Goal: Task Accomplishment & Management: Manage account settings

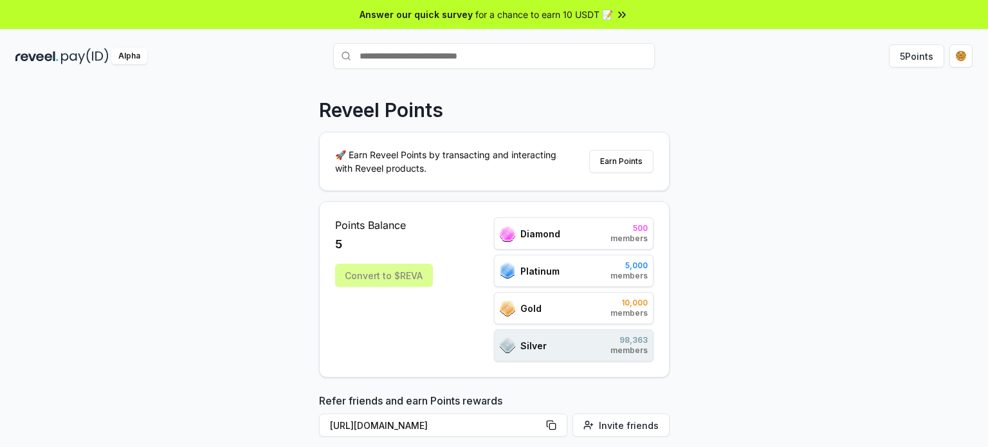
click at [594, 113] on div "Reveel Points" at bounding box center [494, 109] width 350 height 23
click at [622, 12] on icon at bounding box center [621, 14] width 13 height 13
click at [623, 12] on icon at bounding box center [621, 14] width 13 height 13
click at [763, 221] on div "Reveel Points 🚀 Earn Reveel Points by transacting and interacting with Reveel p…" at bounding box center [494, 278] width 988 height 411
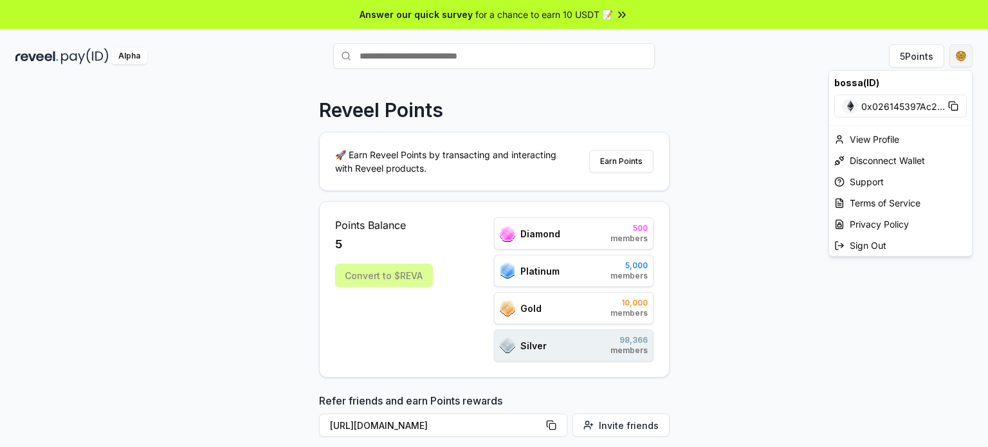
click at [964, 57] on html "Answer our quick survey for a chance to earn 10 USDT 📝 Alpha 5 Points Reveel Po…" at bounding box center [494, 223] width 988 height 447
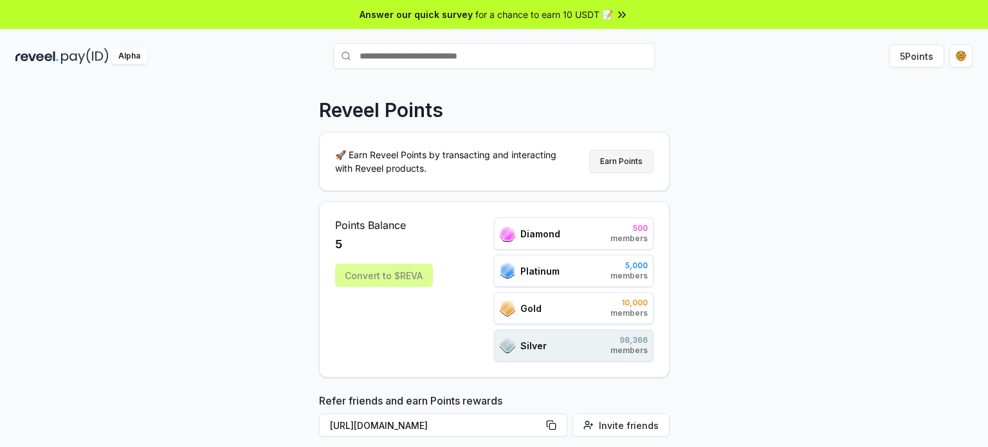
drag, startPoint x: 621, startPoint y: 151, endPoint x: 625, endPoint y: 163, distance: 12.4
click at [625, 163] on html "Answer our quick survey for a chance to earn 10 USDT 📝 Alpha 5 Points Reveel Po…" at bounding box center [494, 223] width 988 height 447
click at [625, 163] on button "Earn Points" at bounding box center [621, 161] width 64 height 23
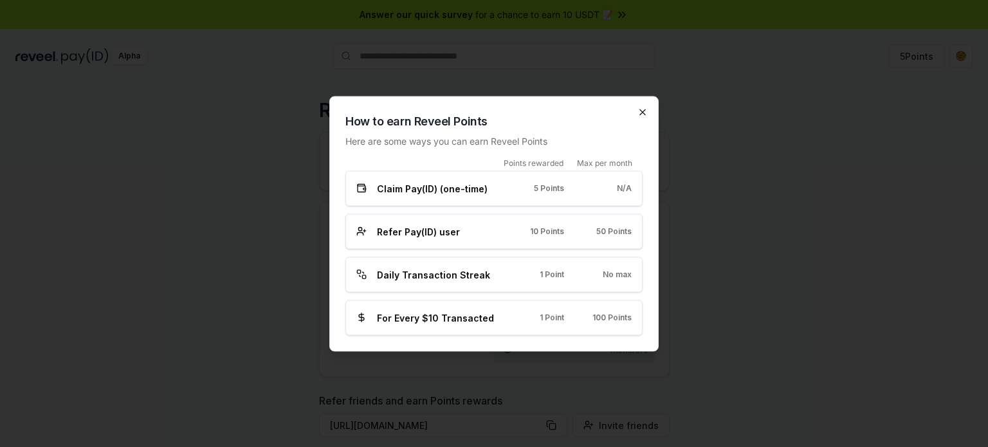
click at [640, 115] on icon "button" at bounding box center [642, 112] width 10 height 10
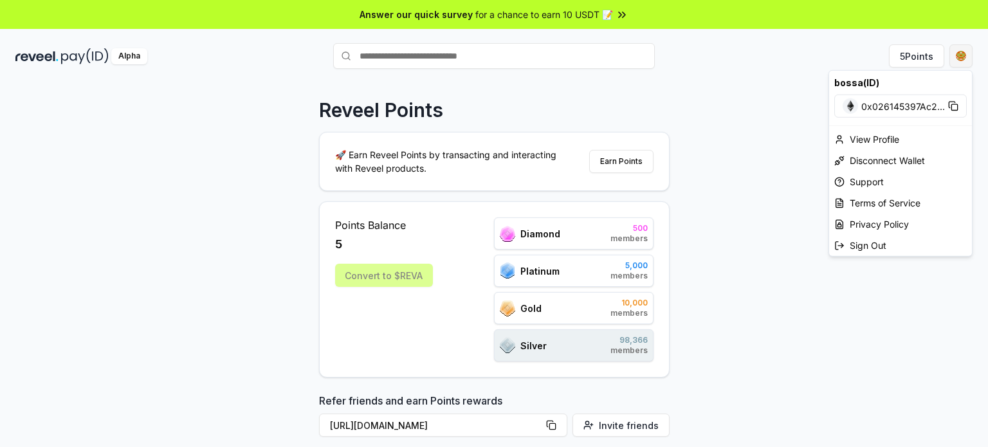
click at [958, 52] on html "Answer our quick survey for a chance to earn 10 USDT 📝 Alpha 5 Points Reveel Po…" at bounding box center [494, 223] width 988 height 447
click at [911, 133] on div "View Profile" at bounding box center [900, 139] width 143 height 21
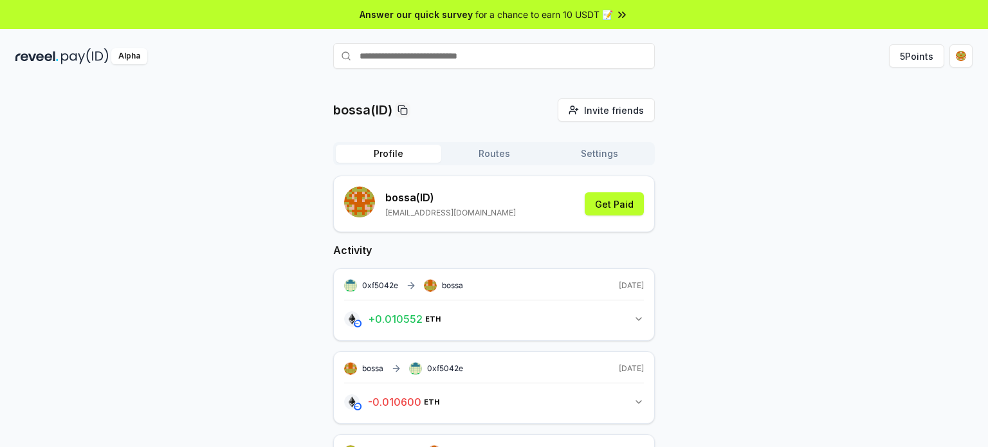
click at [746, 207] on div "bossa(ID) Invite friends Invite Profile Routes Settings bossa (ID) [EMAIL_ADDRE…" at bounding box center [493, 312] width 957 height 429
click at [904, 59] on button "5 Points" at bounding box center [916, 55] width 55 height 23
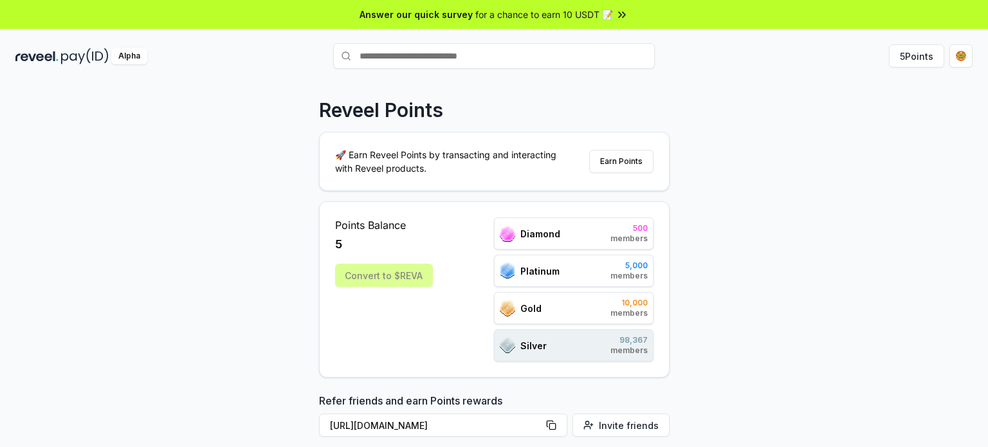
click at [392, 274] on div "Convert to $REVA" at bounding box center [384, 275] width 98 height 23
click at [594, 162] on button "Earn Points" at bounding box center [621, 161] width 64 height 23
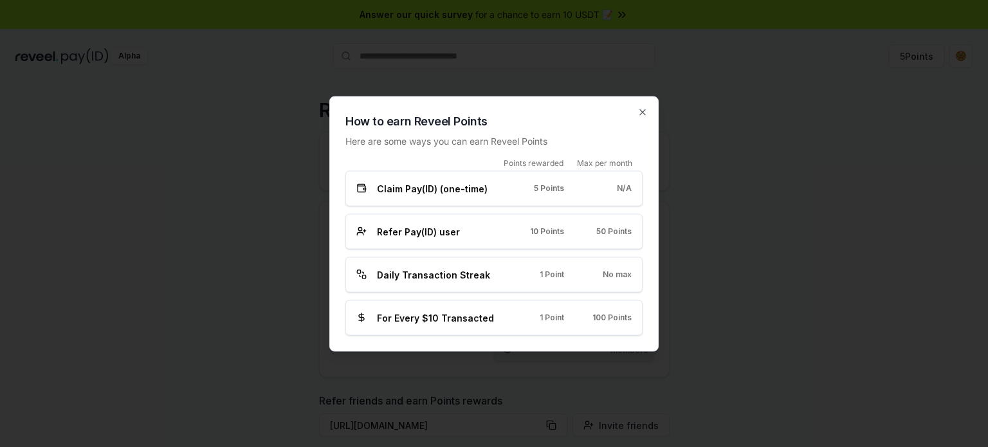
click at [423, 186] on span "Claim Pay(ID) (one-time)" at bounding box center [432, 188] width 111 height 14
click at [414, 237] on span "Refer Pay(ID) user" at bounding box center [418, 231] width 83 height 14
click at [428, 272] on span "Daily Transaction Streak" at bounding box center [433, 275] width 113 height 14
click at [426, 307] on div "For Every $10 Transacted 1 Point 100 Points" at bounding box center [493, 317] width 297 height 35
click at [643, 114] on icon "button" at bounding box center [642, 112] width 10 height 10
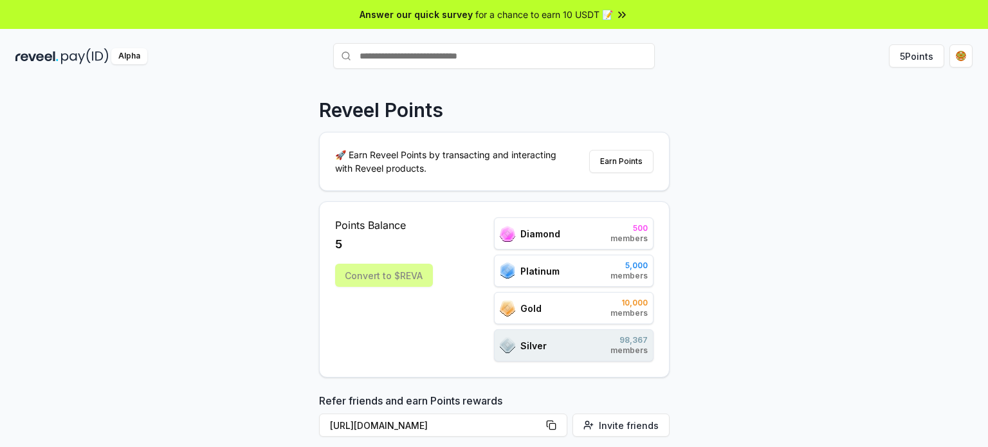
click at [666, 208] on div "Points Balance 5 Convert to $[PERSON_NAME] 500 members Platinum 5,000 members G…" at bounding box center [494, 289] width 350 height 176
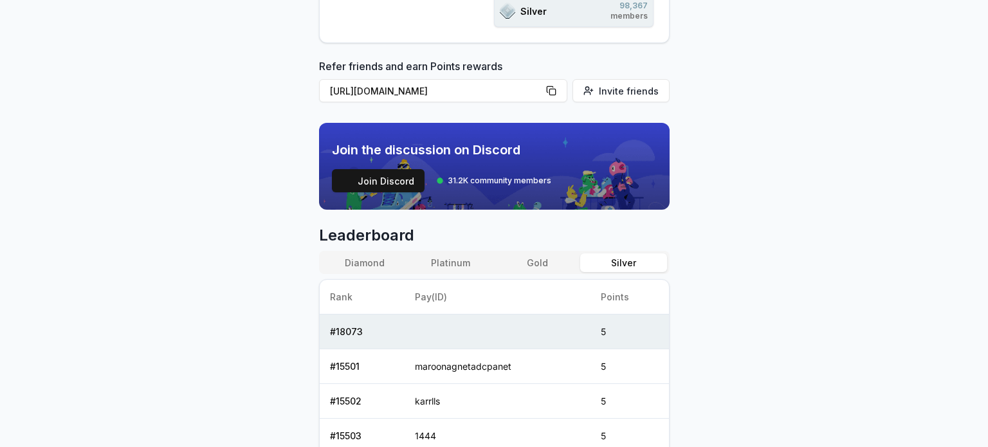
scroll to position [309, 0]
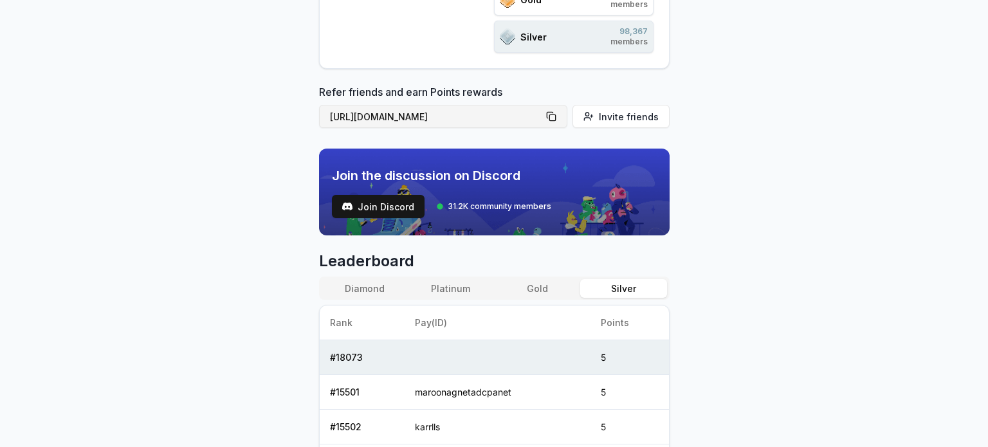
click at [559, 112] on button "[URL][DOMAIN_NAME]" at bounding box center [443, 116] width 248 height 23
click at [387, 236] on div "Reveel Points 🚀 Earn Reveel Points by transacting and interacting with Reveel p…" at bounding box center [494, 296] width 350 height 1012
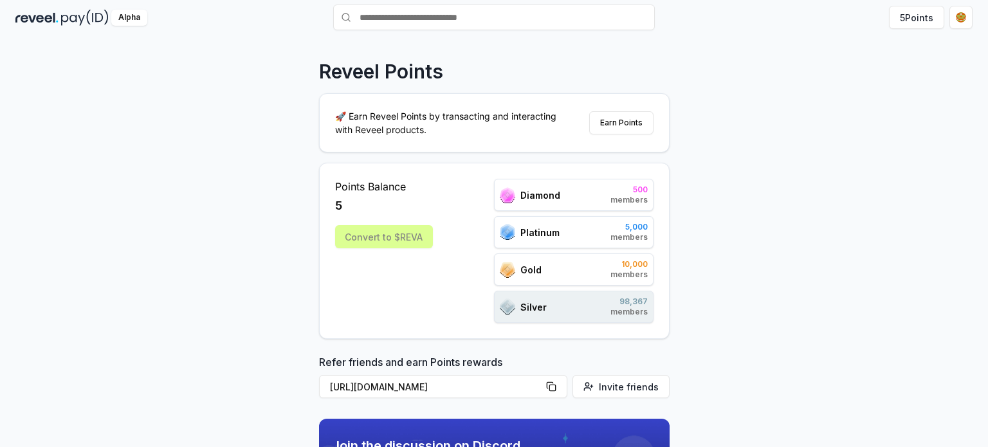
scroll to position [0, 0]
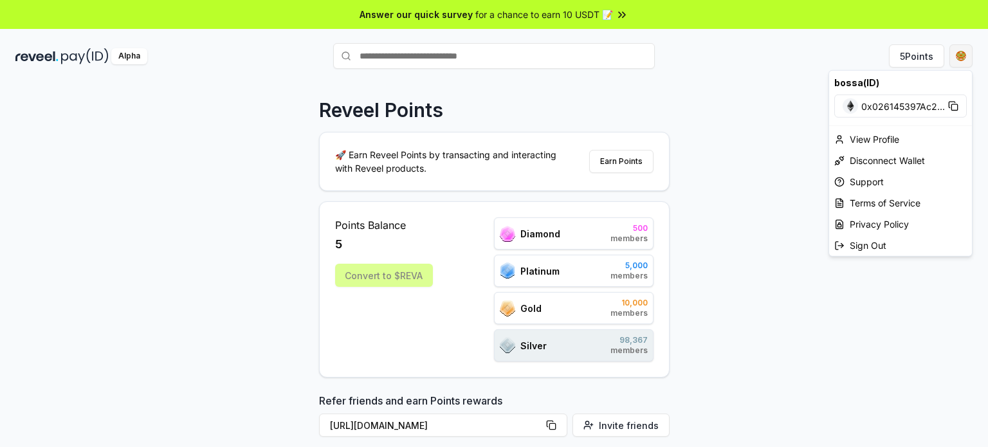
click at [959, 57] on html "Answer our quick survey for a chance to earn 10 USDT 📝 Alpha 5 Points Reveel Po…" at bounding box center [494, 223] width 988 height 447
